Goal: Task Accomplishment & Management: Use online tool/utility

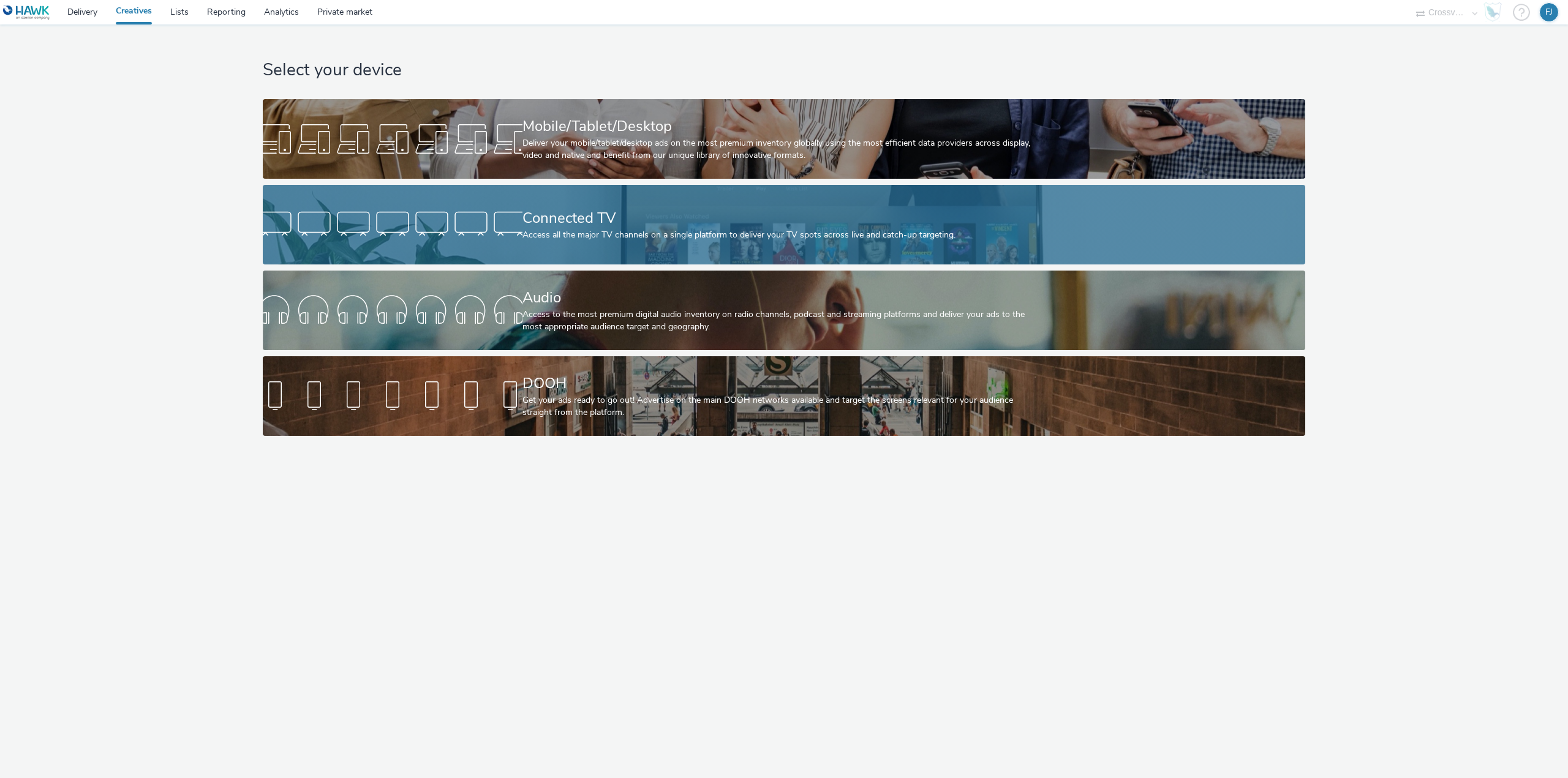
click at [591, 224] on div "Connected TV" at bounding box center [782, 219] width 519 height 22
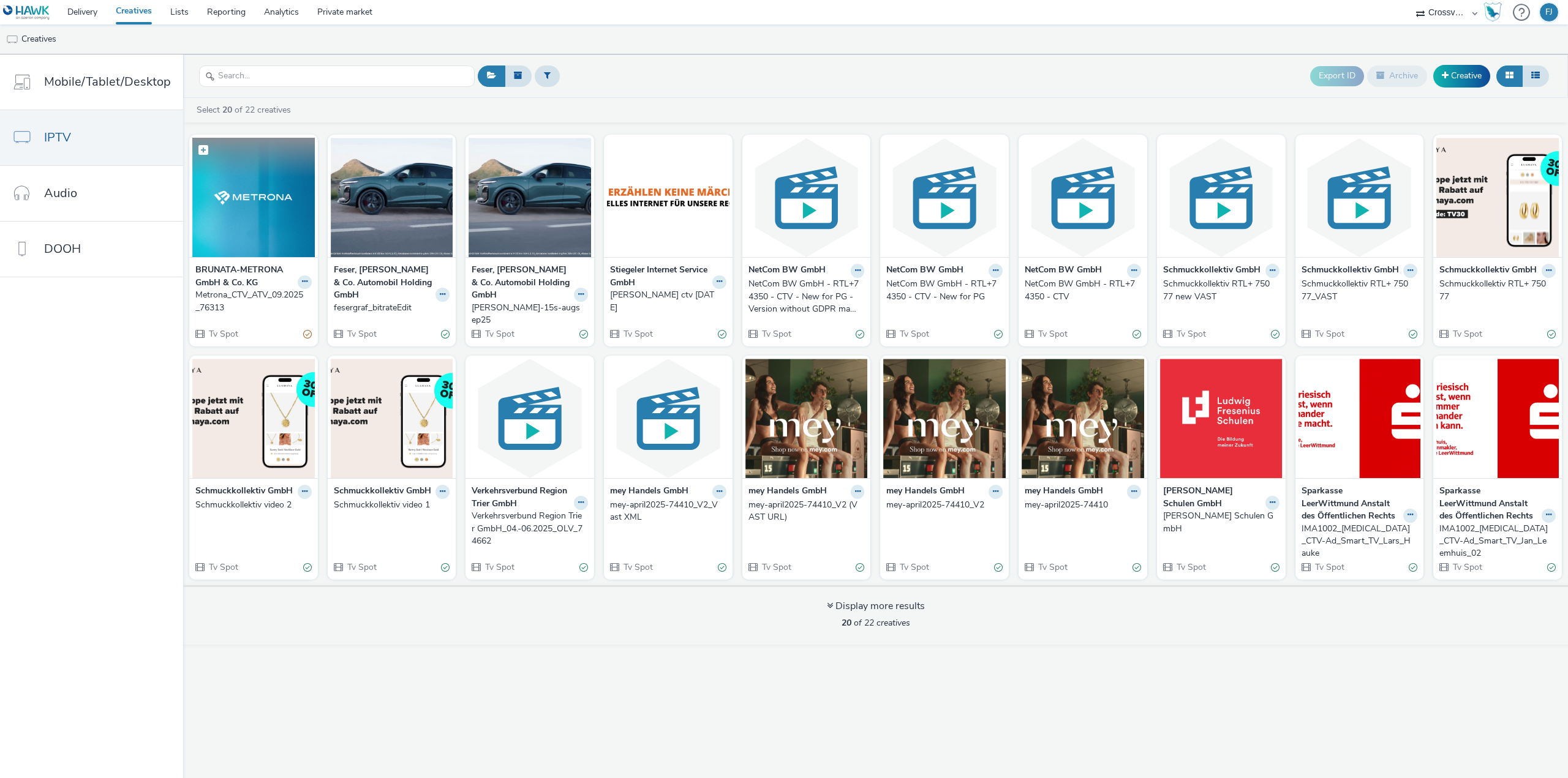
click at [221, 180] on img at bounding box center [253, 197] width 122 height 119
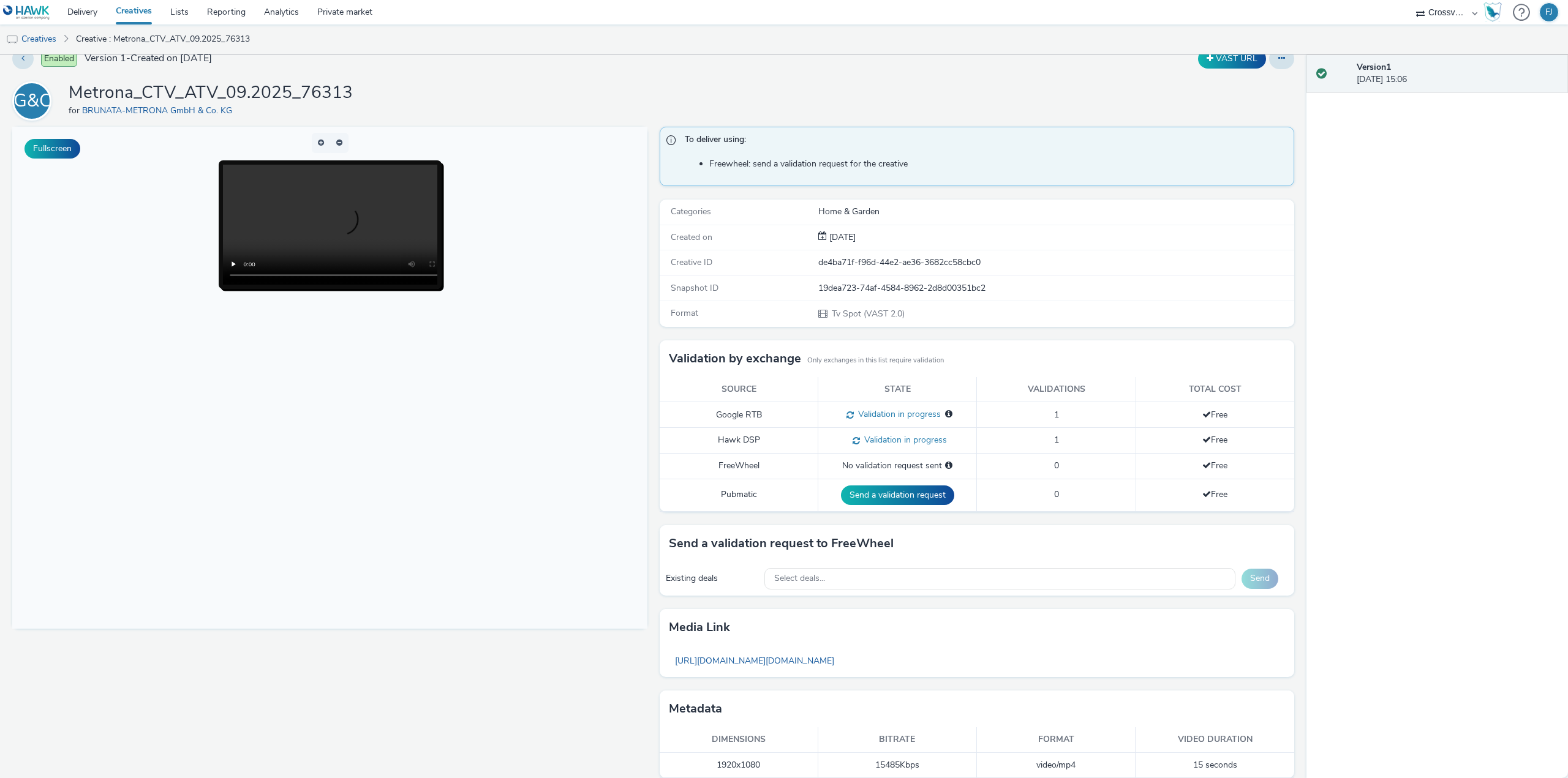
scroll to position [29, 0]
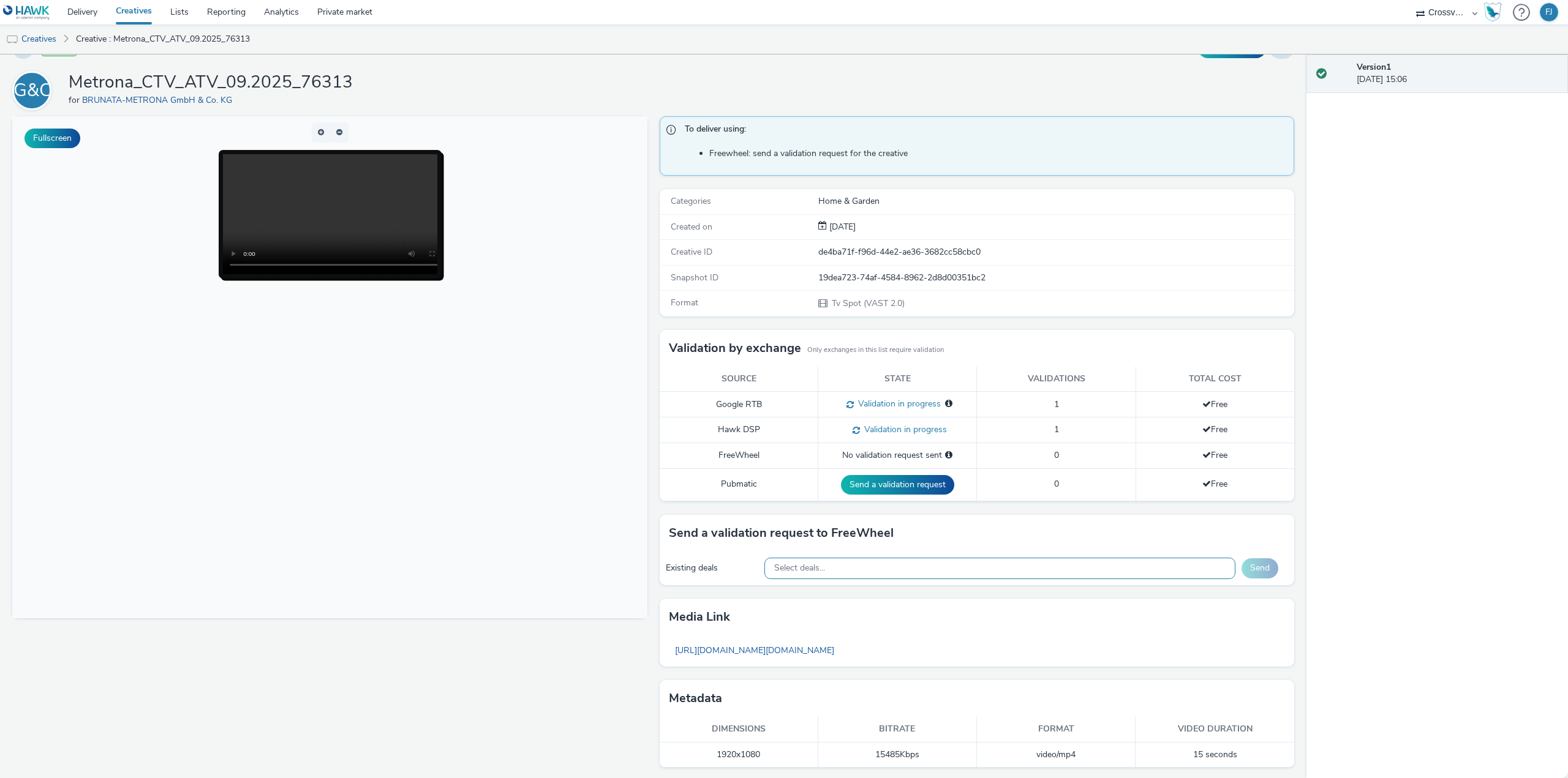
click at [841, 565] on div "Select deals..." at bounding box center [1000, 569] width 471 height 22
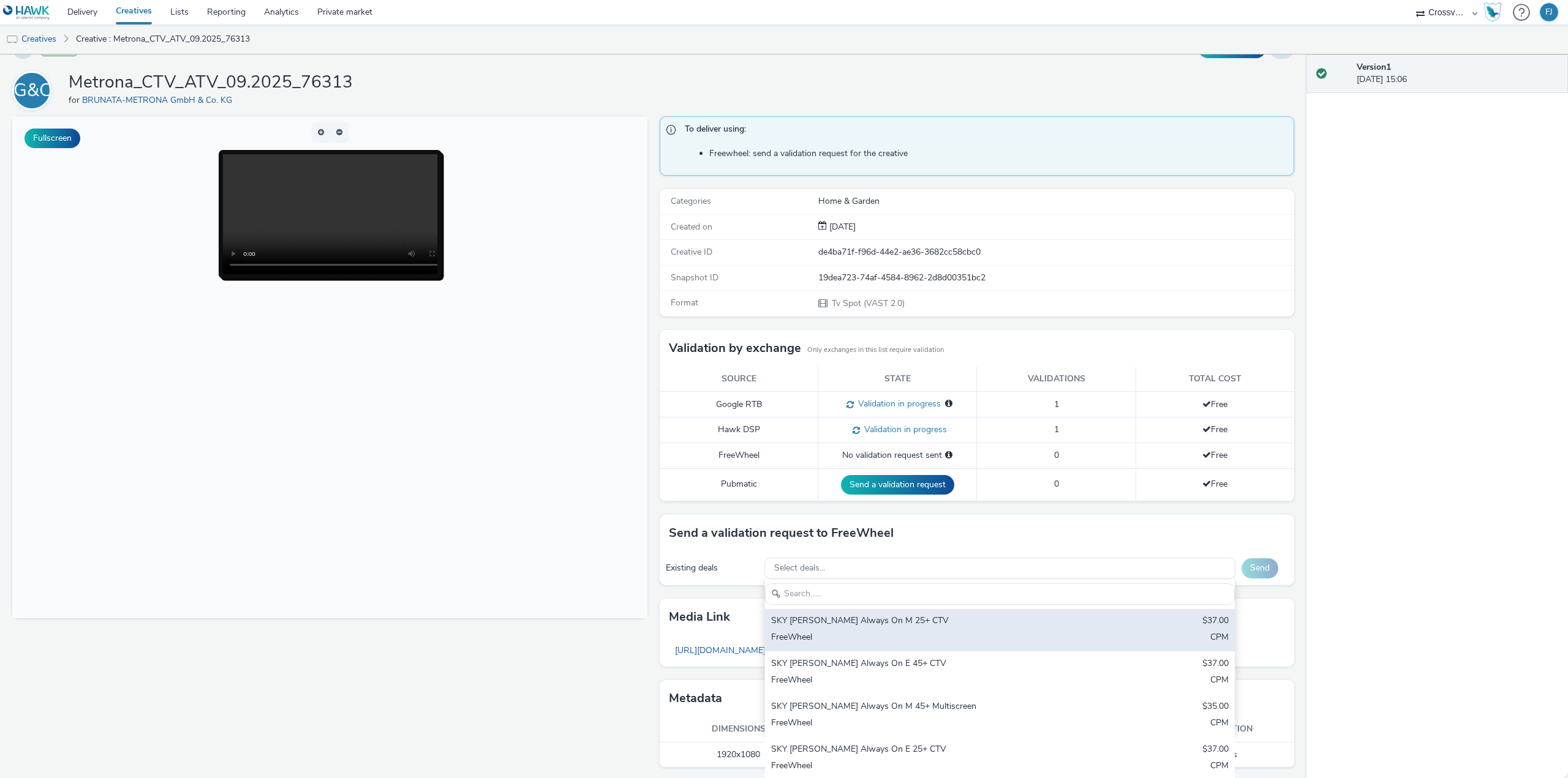
scroll to position [232, 0]
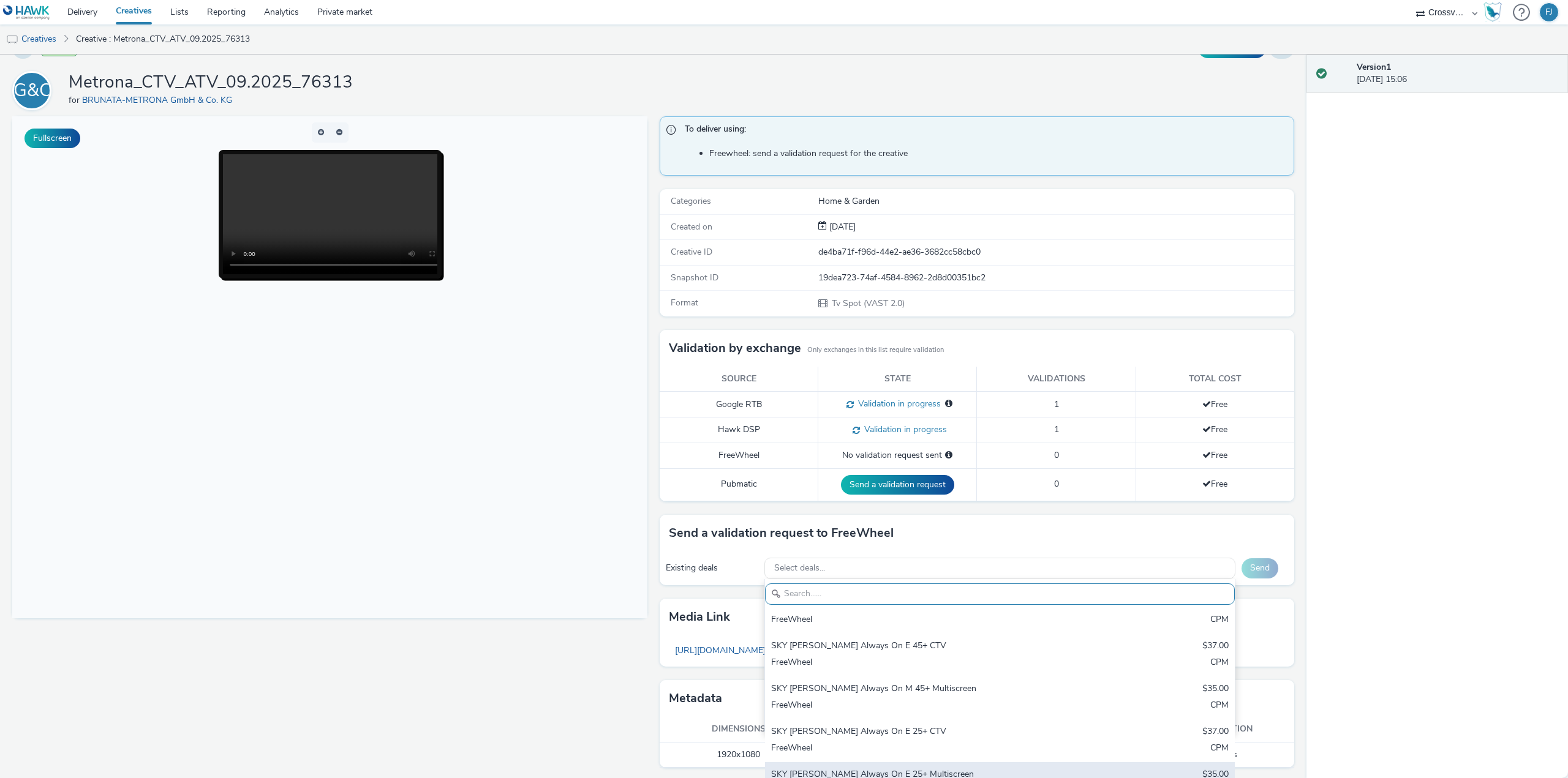
click at [853, 769] on div "SKY [PERSON_NAME] Always On E 25+ Multiscreen" at bounding box center [922, 775] width 303 height 14
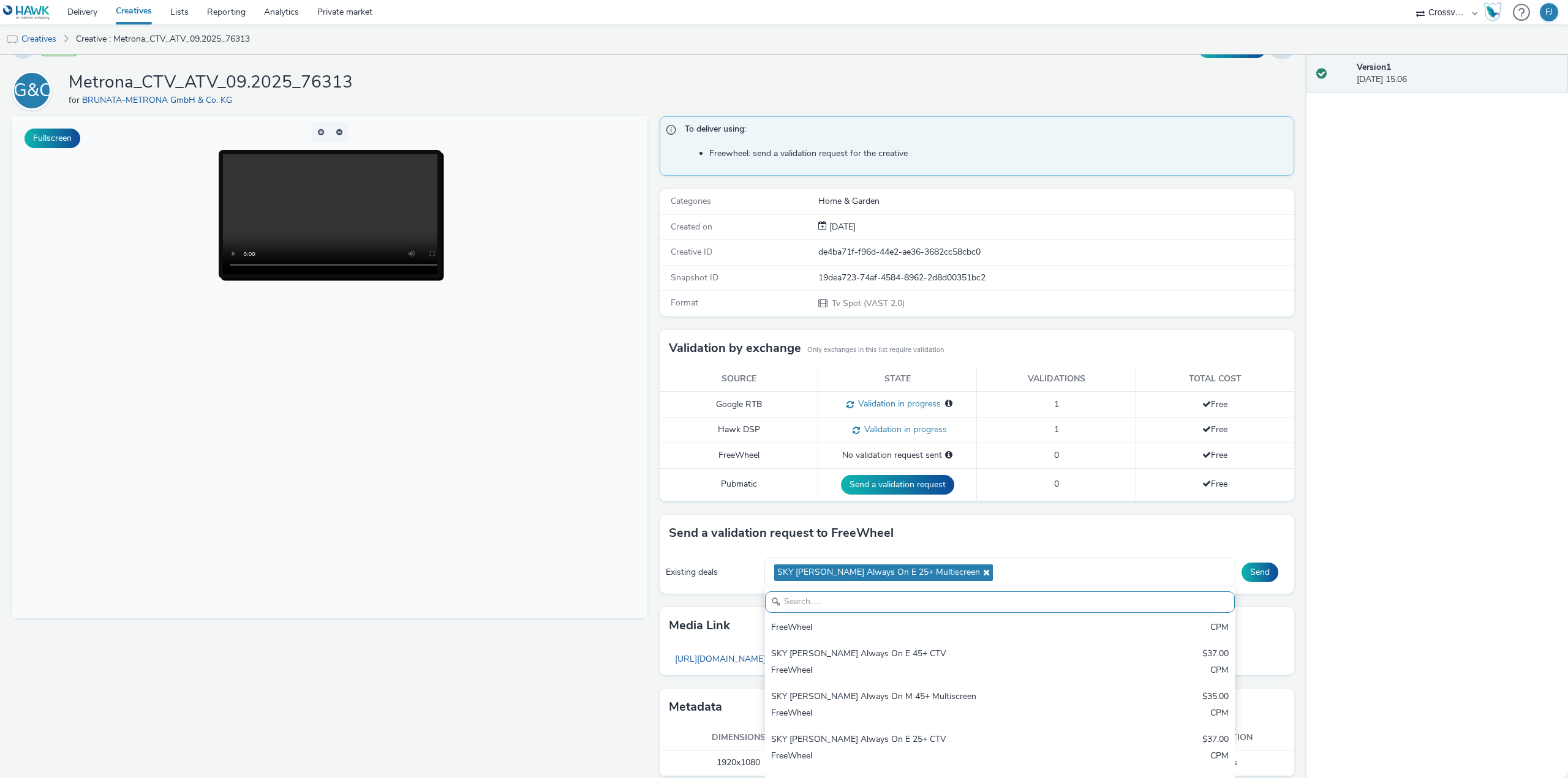
click at [1373, 448] on div "Version 1 [DATE] 15:06" at bounding box center [1437, 416] width 261 height 724
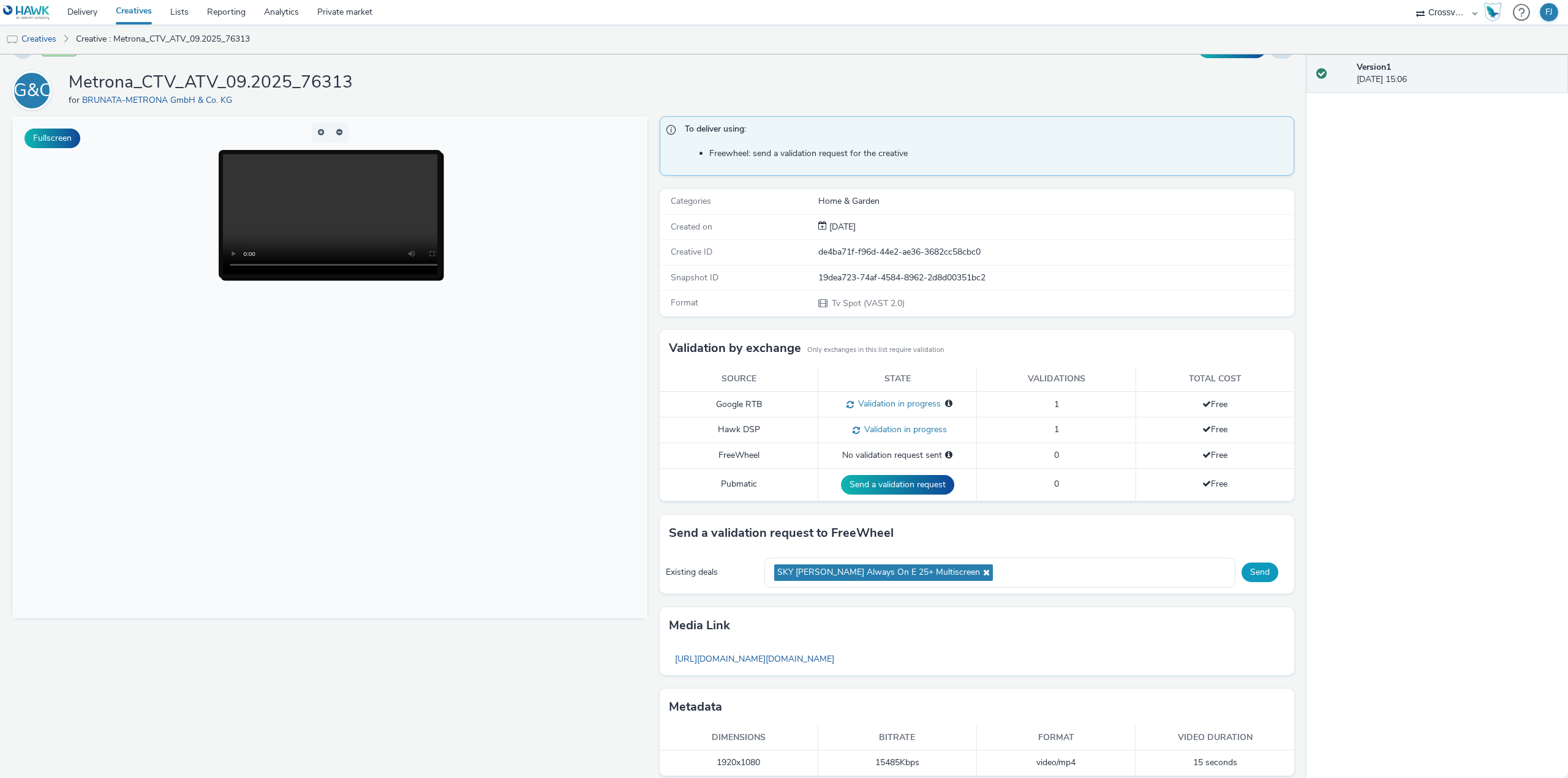
click at [1252, 575] on button "Send" at bounding box center [1260, 572] width 37 height 20
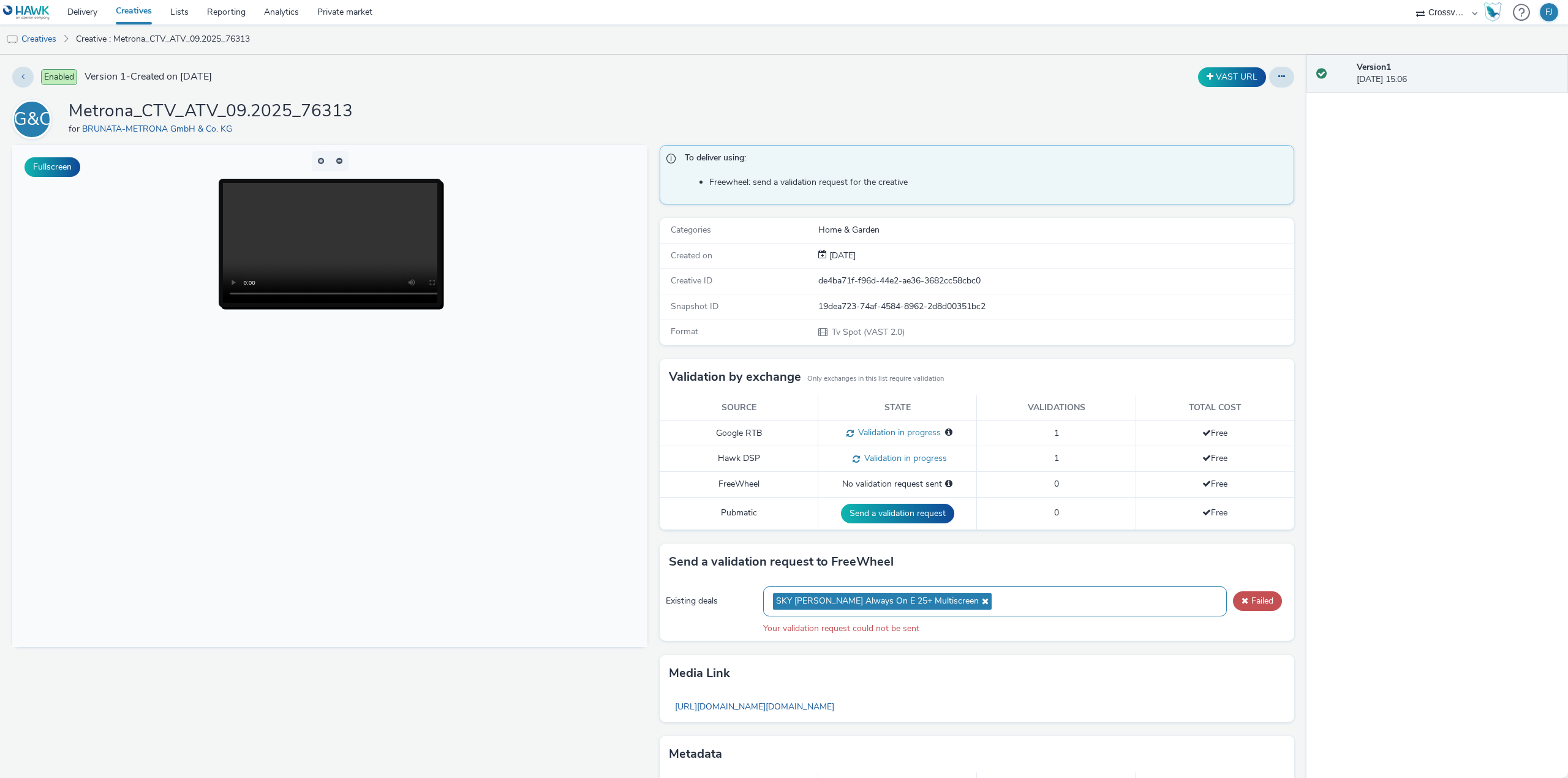
scroll to position [55, 0]
